Goal: Check status: Check status

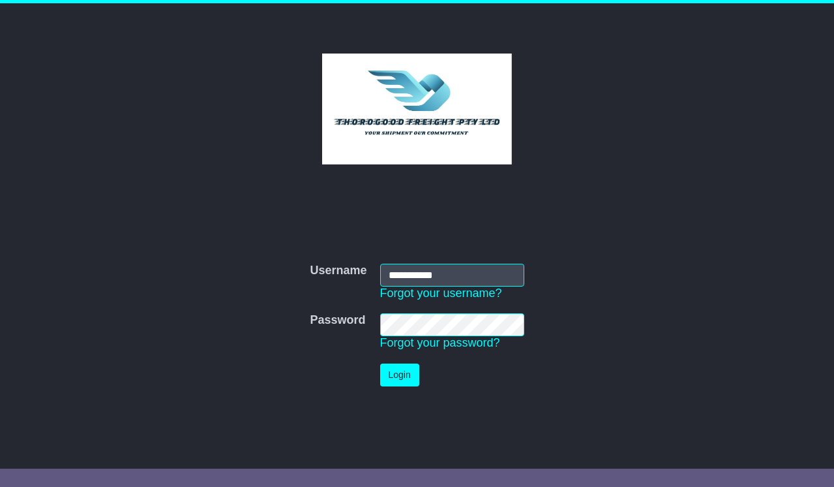
click at [397, 383] on button "Login" at bounding box center [399, 374] width 39 height 23
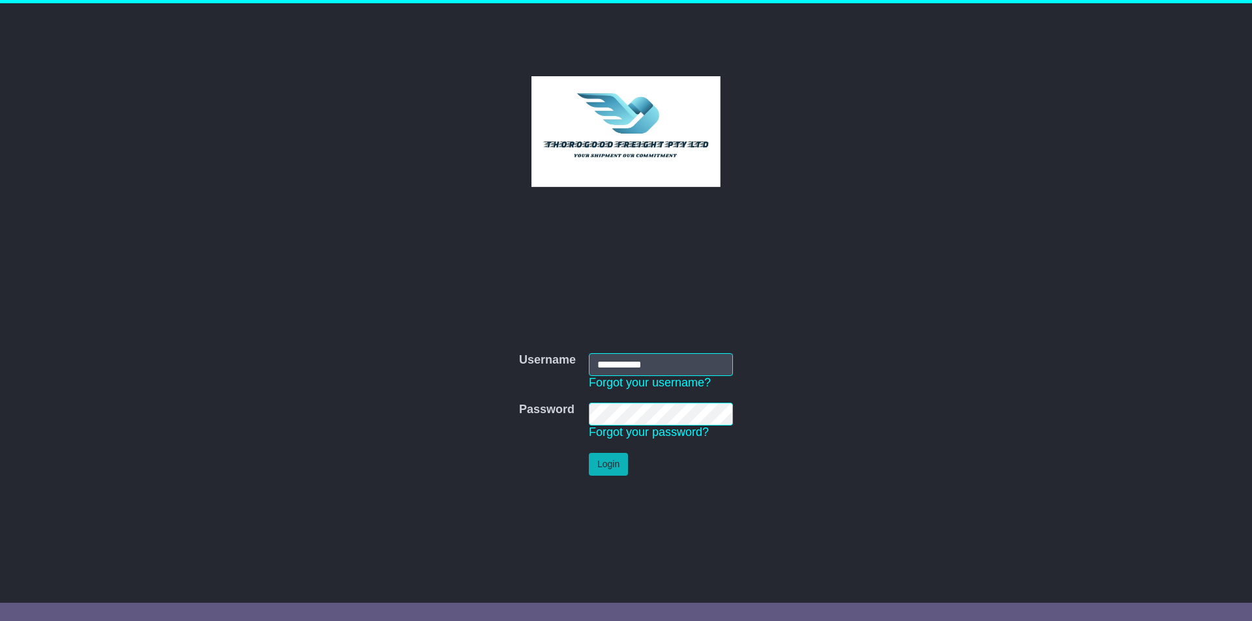
click at [622, 468] on button "Login" at bounding box center [608, 464] width 39 height 23
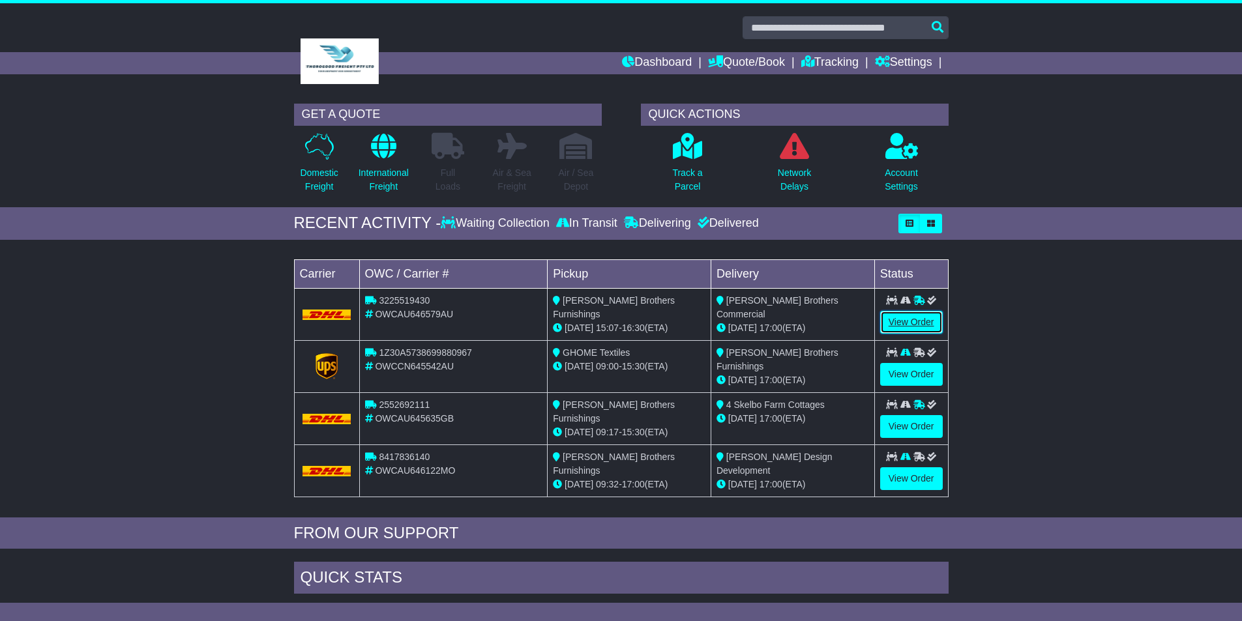
click at [919, 323] on link "View Order" at bounding box center [911, 322] width 63 height 23
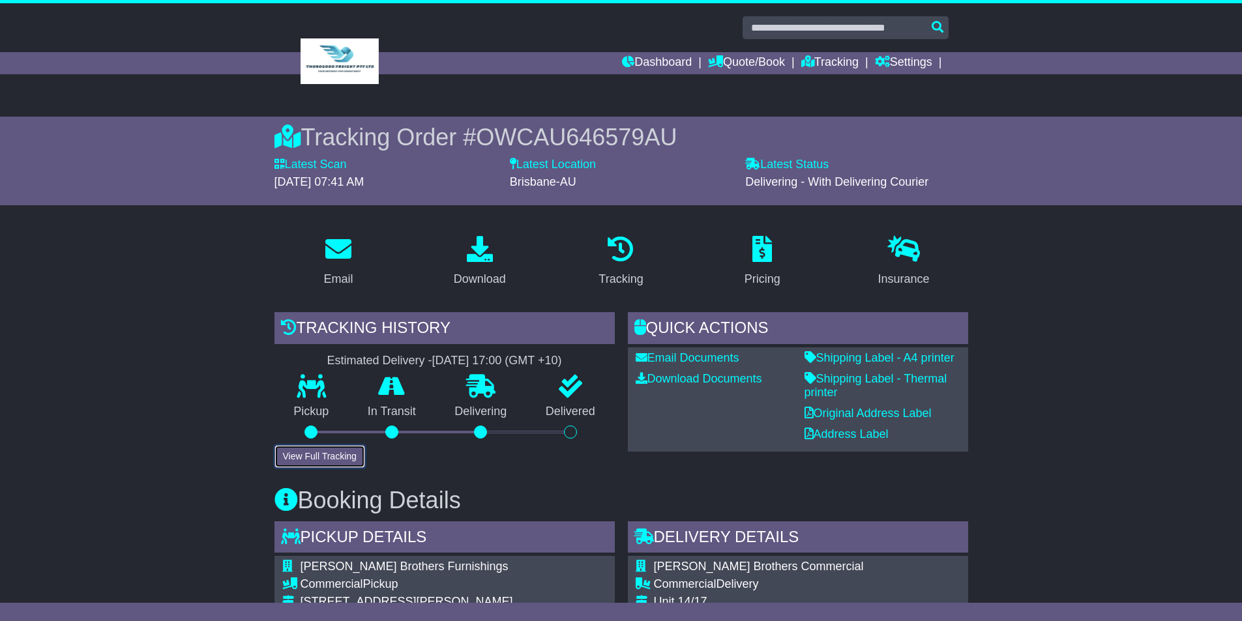
click at [326, 449] on button "View Full Tracking" at bounding box center [320, 456] width 91 height 23
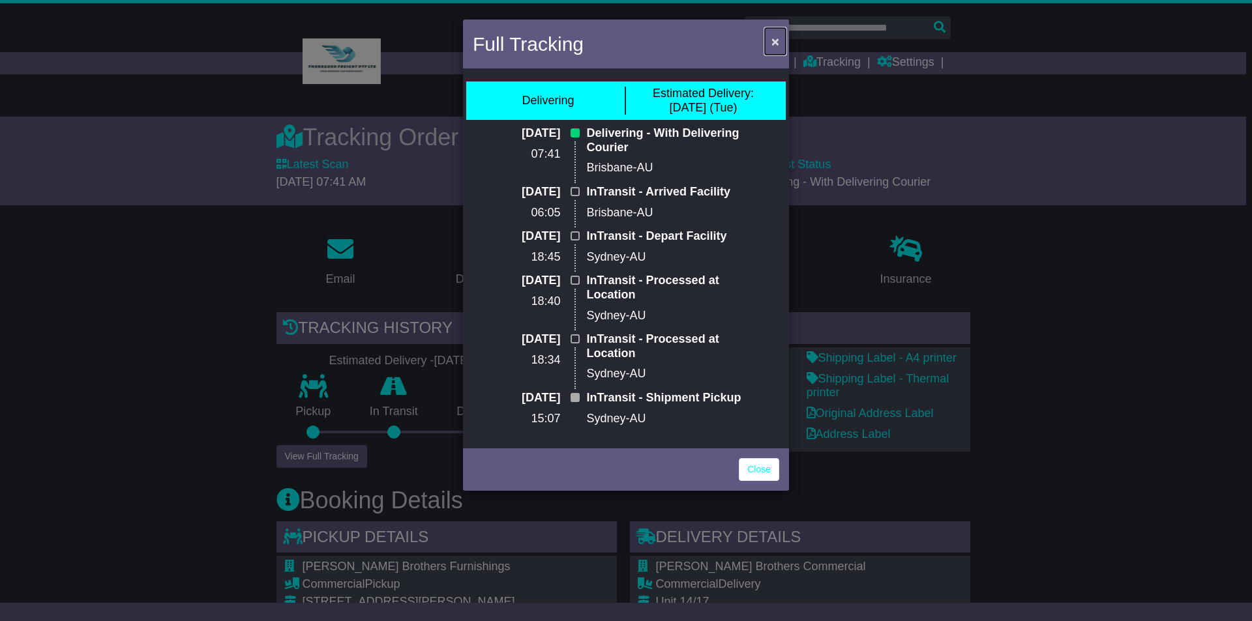
click at [775, 42] on span "×" at bounding box center [775, 41] width 8 height 15
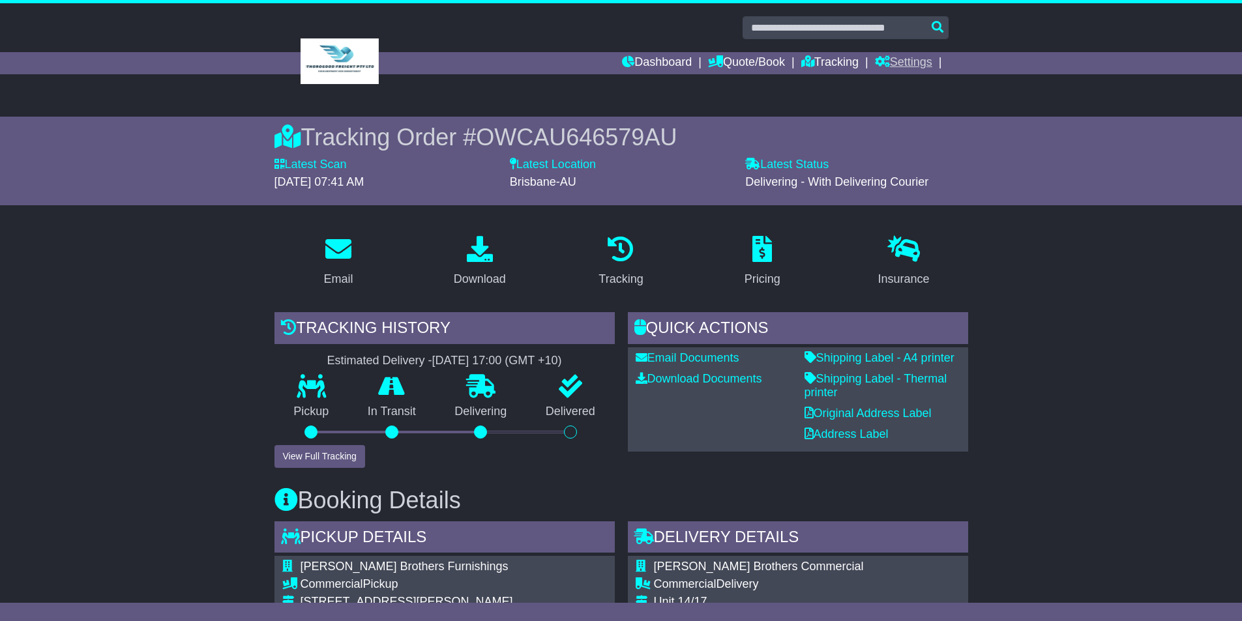
click at [893, 67] on link "Settings" at bounding box center [903, 63] width 57 height 22
click at [889, 91] on link "Settings" at bounding box center [927, 85] width 103 height 14
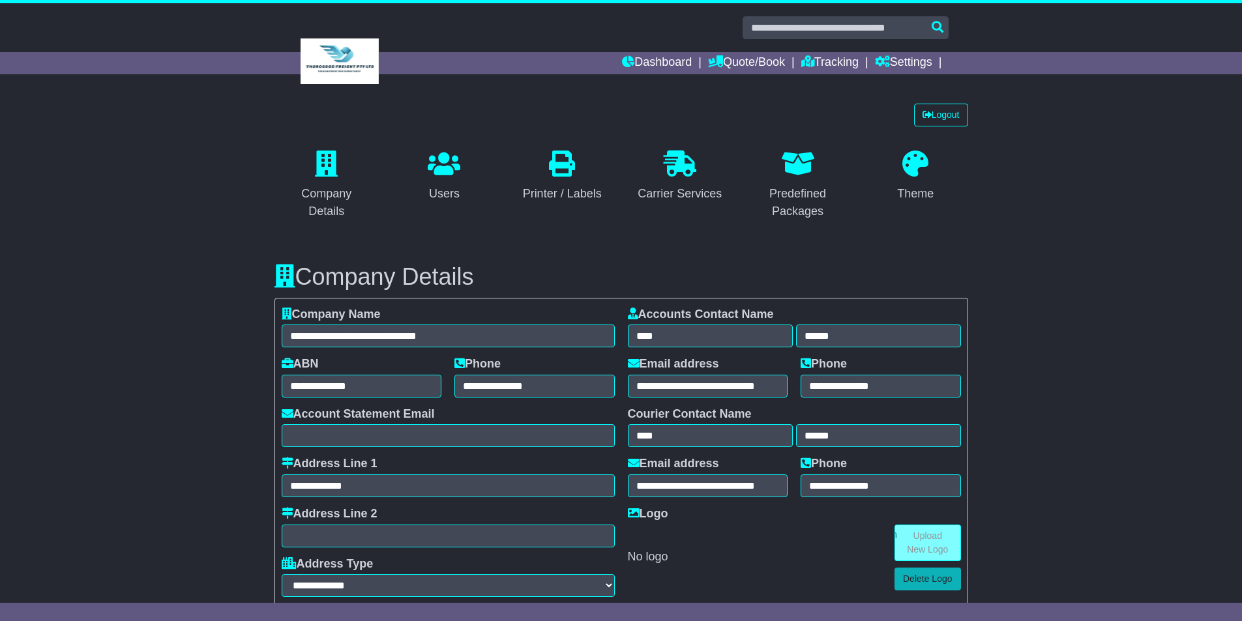
select select "**"
click at [957, 123] on link "Logout" at bounding box center [941, 115] width 54 height 23
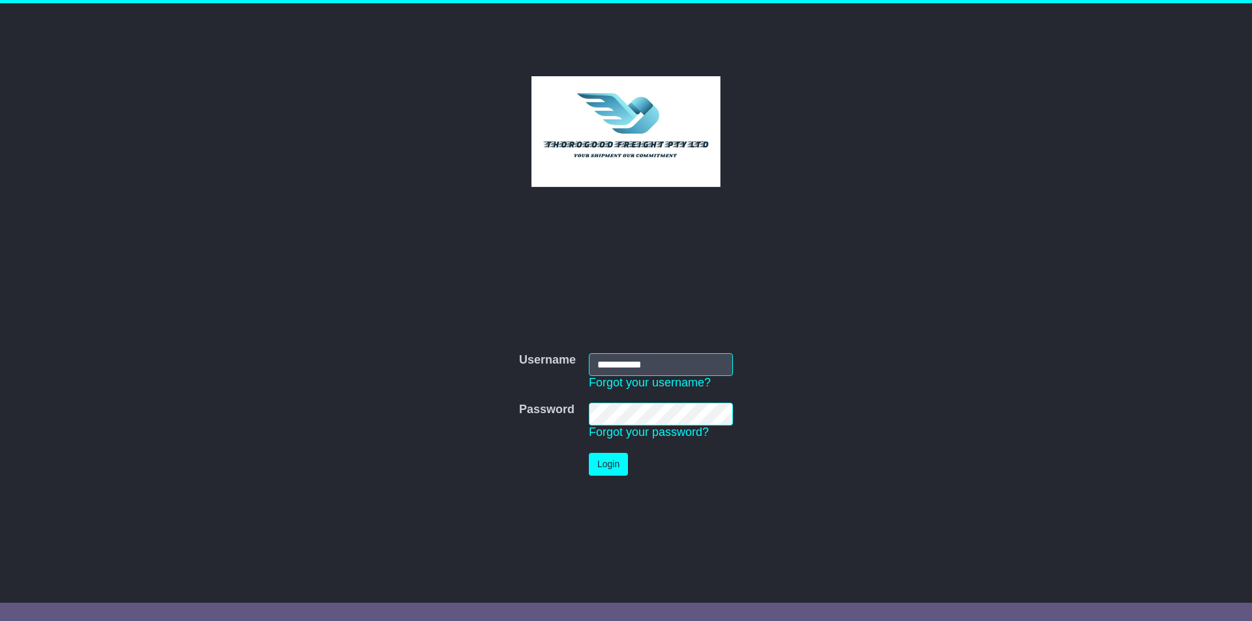
click at [654, 374] on input "**********" at bounding box center [661, 364] width 144 height 23
type input "**********"
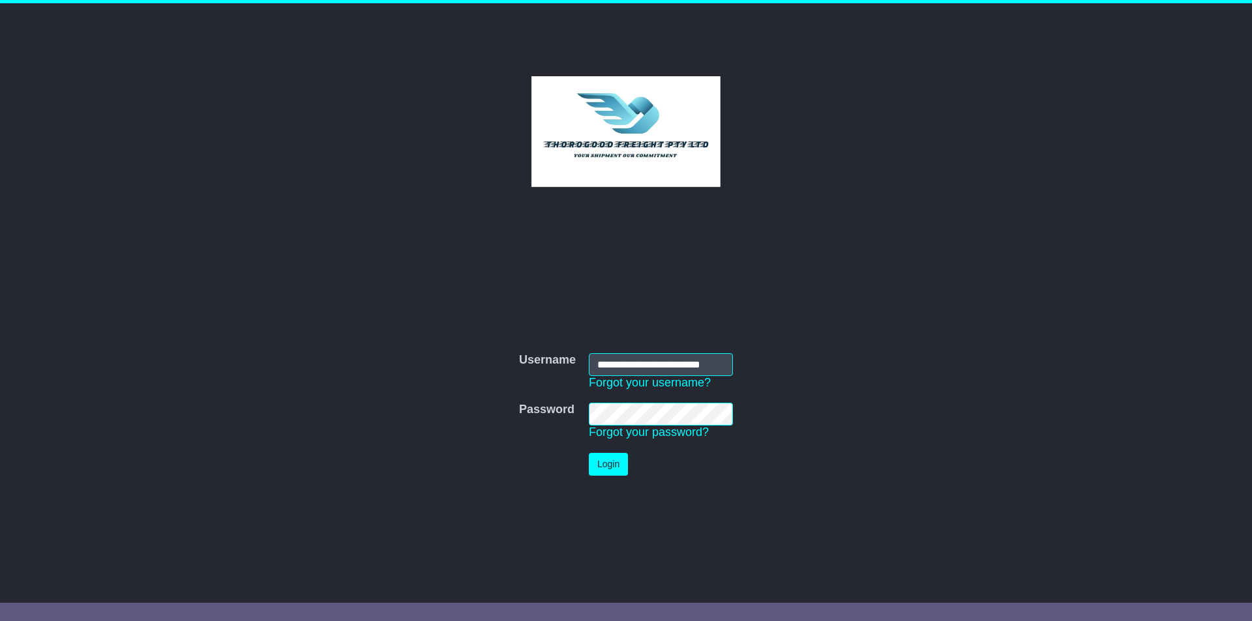
scroll to position [0, 0]
click at [616, 460] on button "Login" at bounding box center [608, 464] width 39 height 23
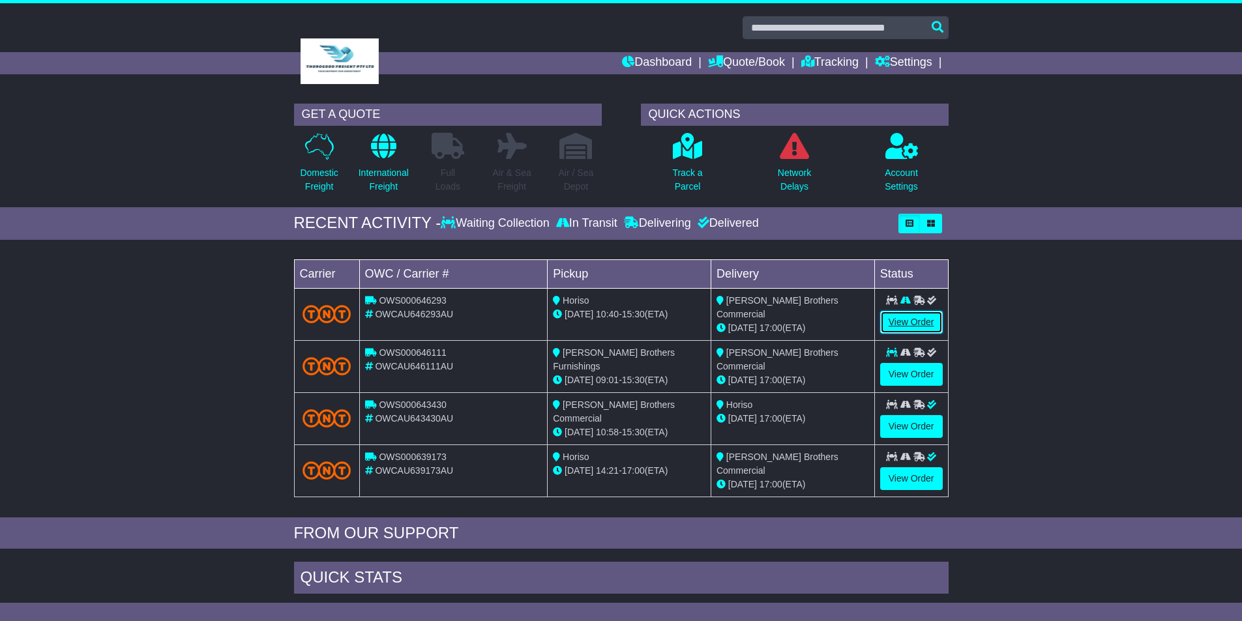
click at [910, 323] on link "View Order" at bounding box center [911, 322] width 63 height 23
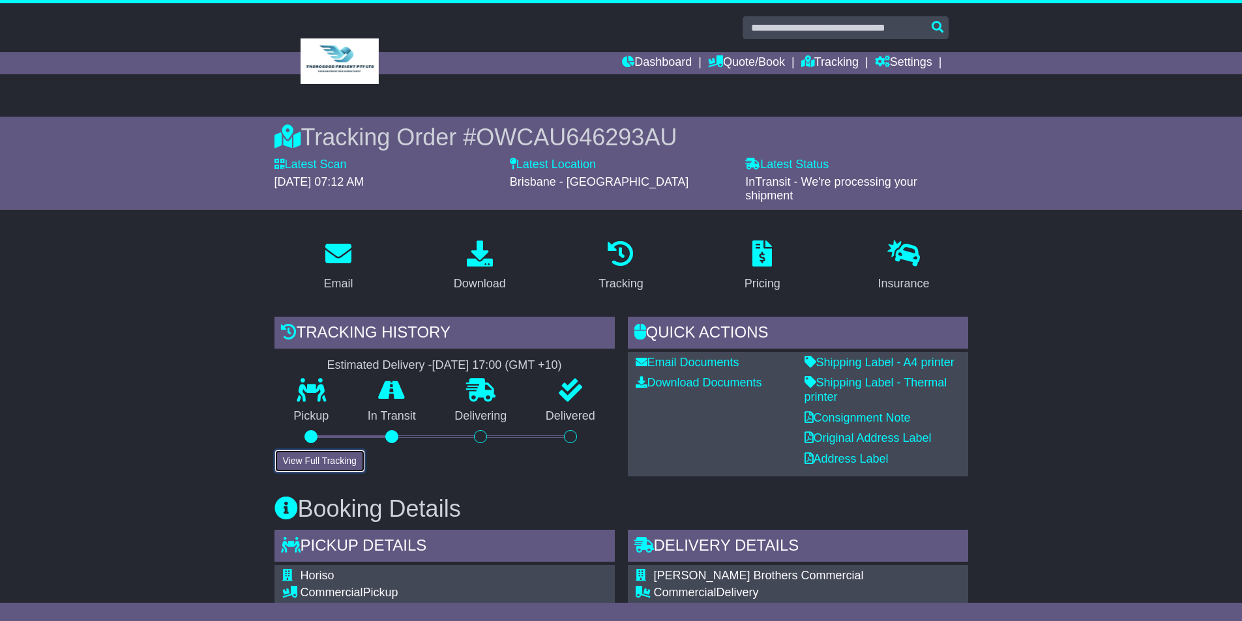
click at [363, 466] on button "View Full Tracking" at bounding box center [320, 461] width 91 height 23
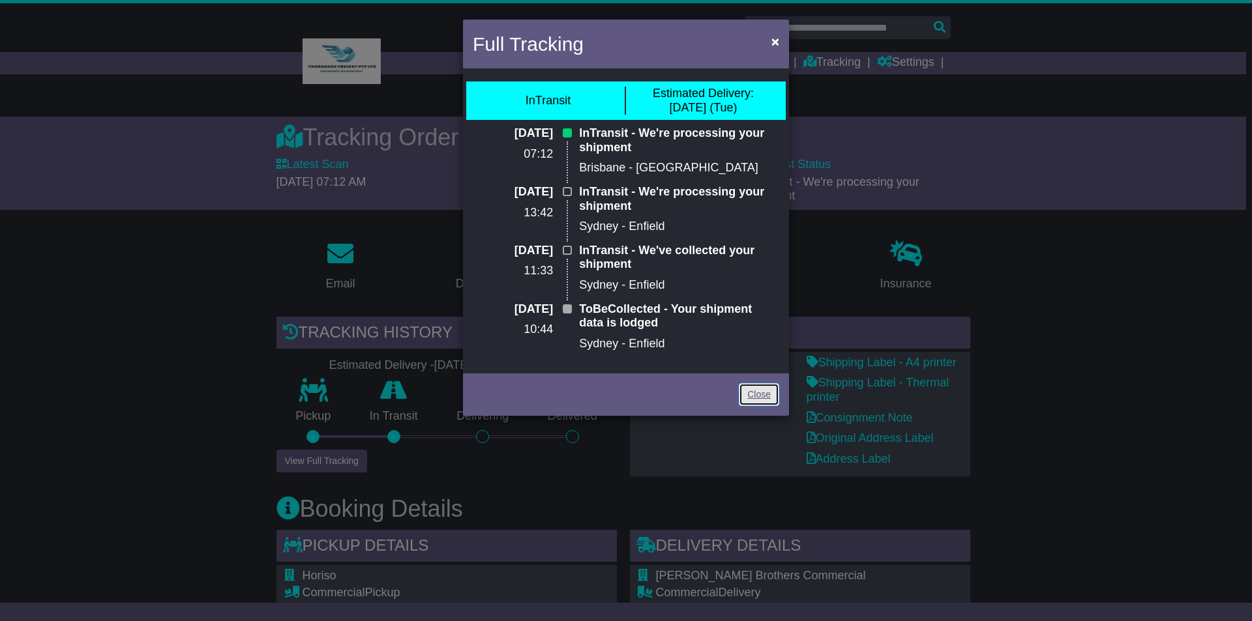
click at [767, 397] on link "Close" at bounding box center [759, 394] width 40 height 23
